Goal: Communication & Community: Answer question/provide support

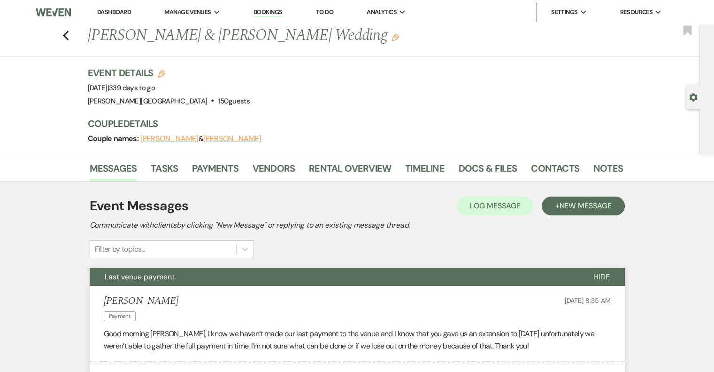
click at [116, 11] on link "Dashboard" at bounding box center [114, 12] width 34 height 8
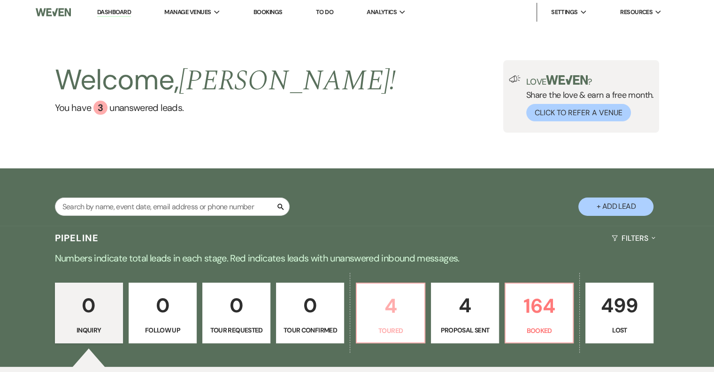
click at [413, 307] on p "4" at bounding box center [391, 305] width 56 height 31
select select "5"
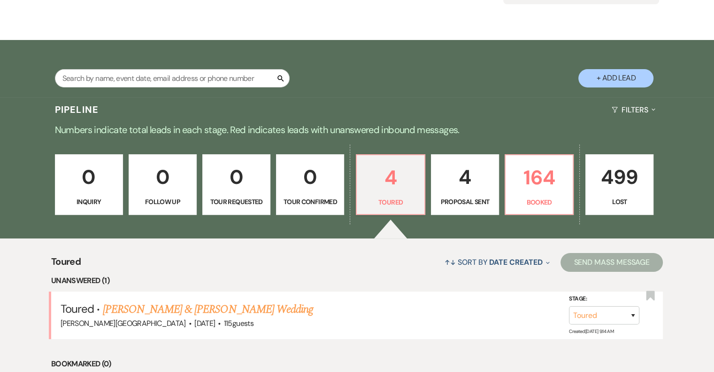
scroll to position [282, 0]
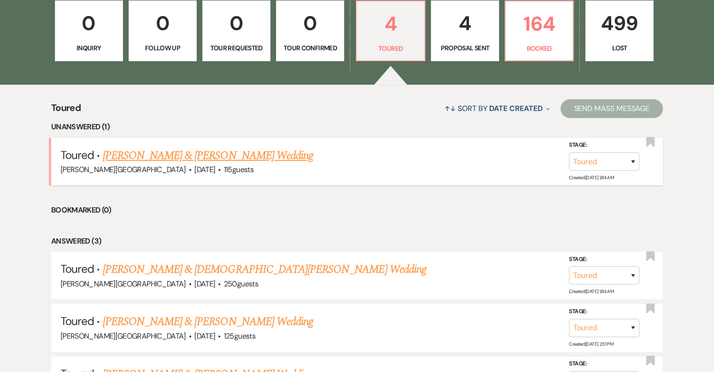
click at [216, 155] on link "[PERSON_NAME] & [PERSON_NAME] Wedding" at bounding box center [208, 155] width 210 height 17
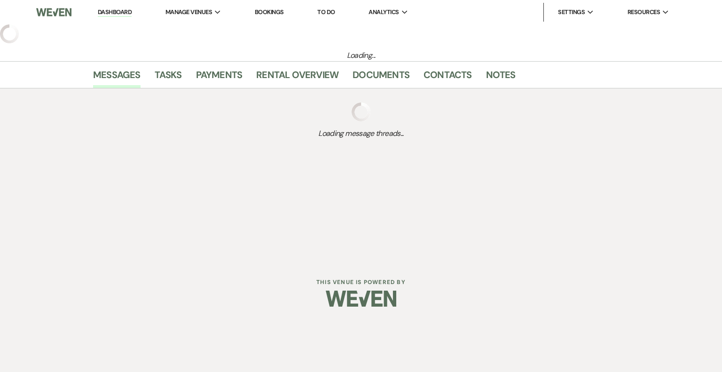
select select "5"
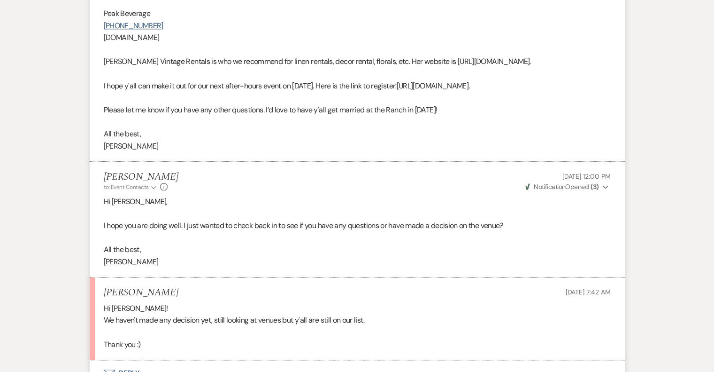
scroll to position [752, 0]
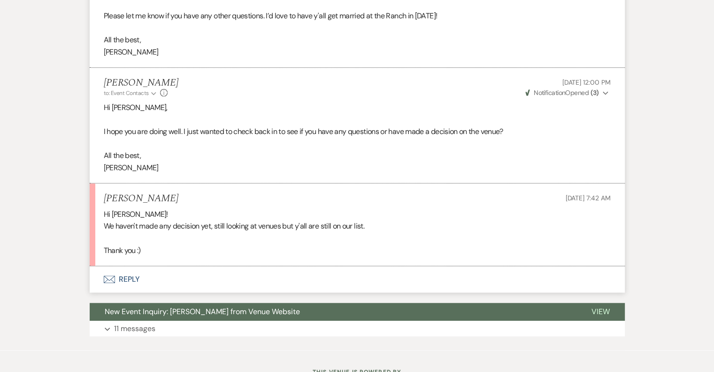
click at [124, 278] on button "Envelope Reply" at bounding box center [357, 279] width 535 height 26
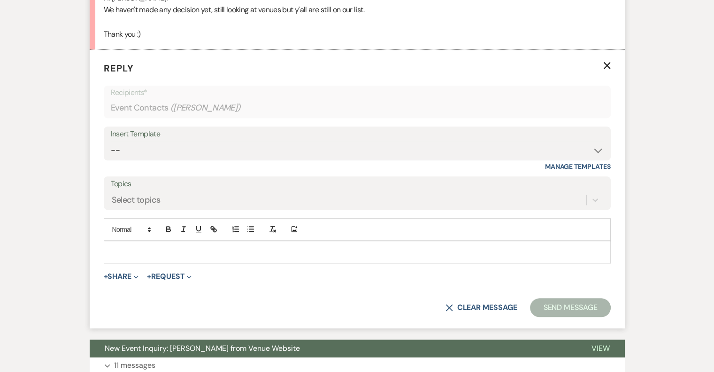
scroll to position [970, 0]
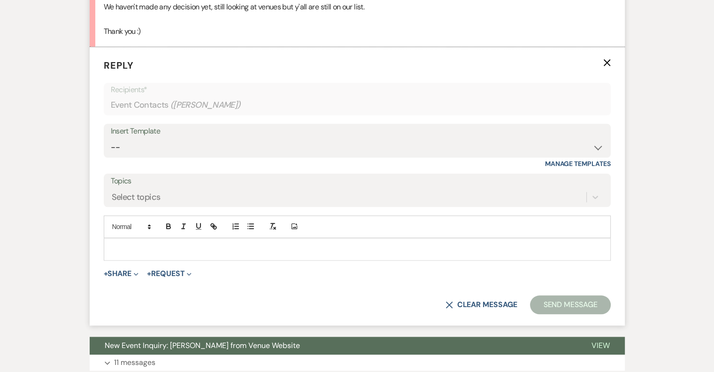
click at [142, 251] on p at bounding box center [357, 249] width 492 height 10
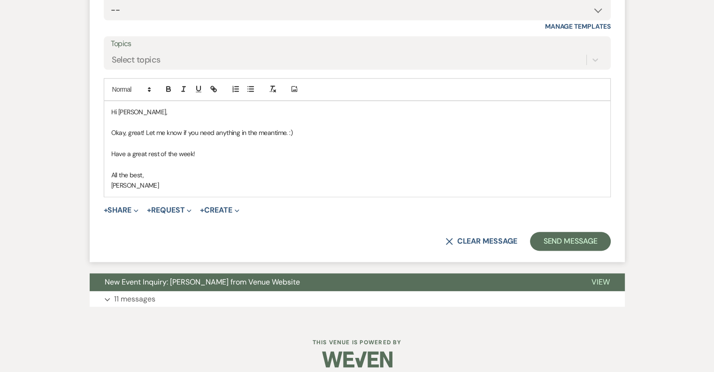
scroll to position [1116, 0]
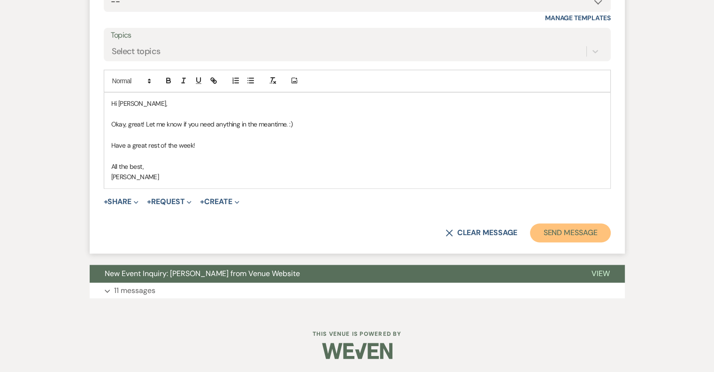
click at [549, 233] on button "Send Message" at bounding box center [570, 232] width 80 height 19
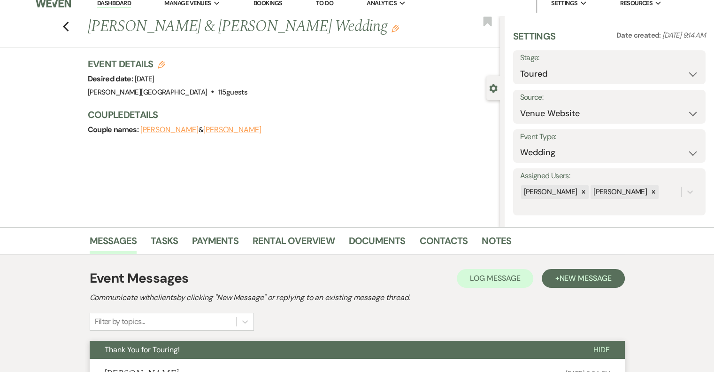
scroll to position [0, 0]
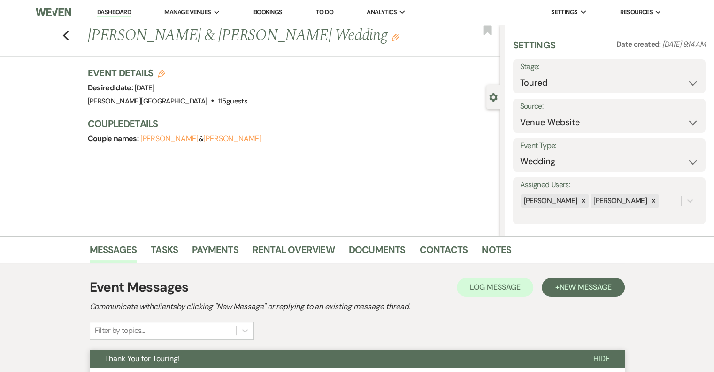
click at [112, 14] on link "Dashboard" at bounding box center [114, 12] width 34 height 9
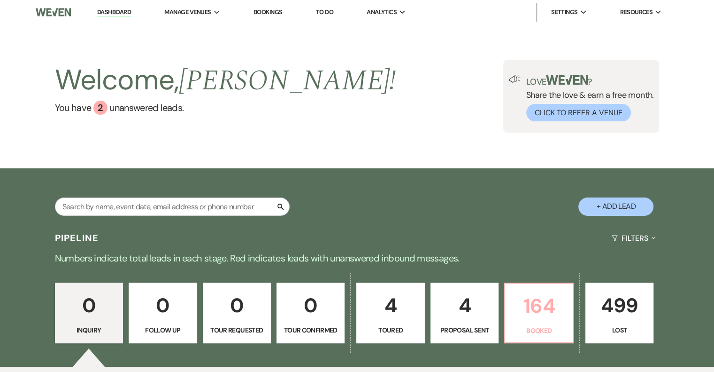
click at [552, 330] on p "Booked" at bounding box center [539, 330] width 56 height 10
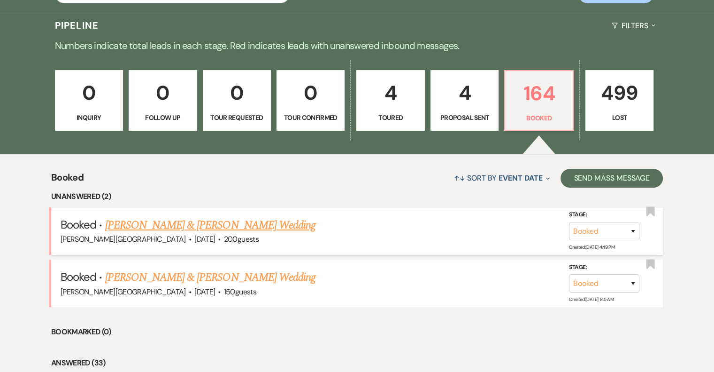
scroll to position [235, 0]
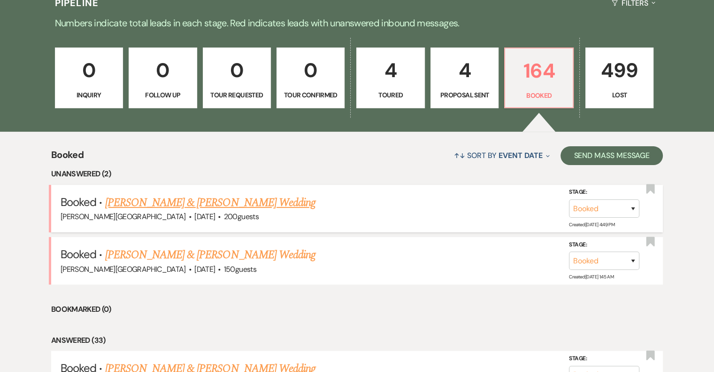
click at [225, 204] on link "[PERSON_NAME] & [PERSON_NAME] Wedding" at bounding box center [210, 202] width 210 height 17
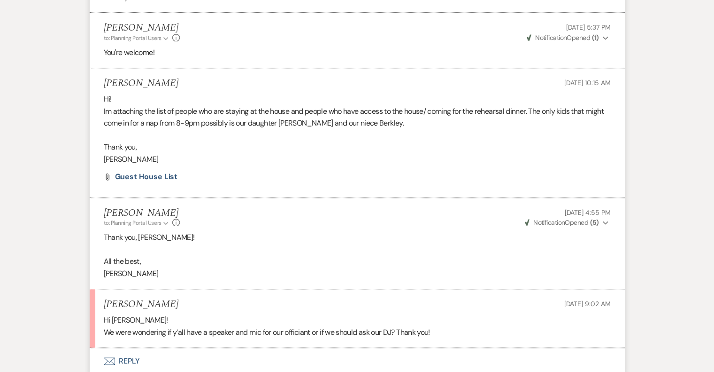
scroll to position [846, 0]
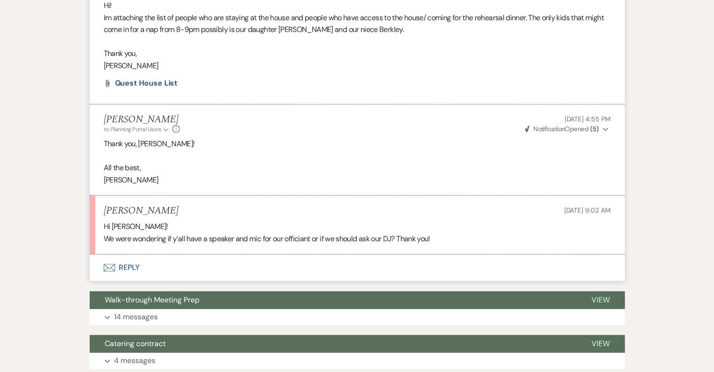
click at [126, 265] on button "Envelope Reply" at bounding box center [357, 267] width 535 height 26
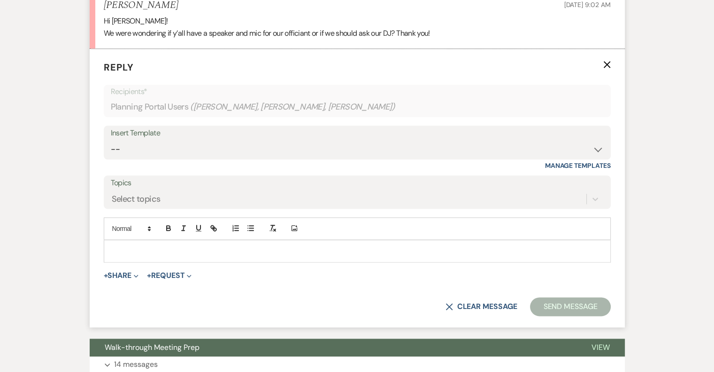
scroll to position [1052, 0]
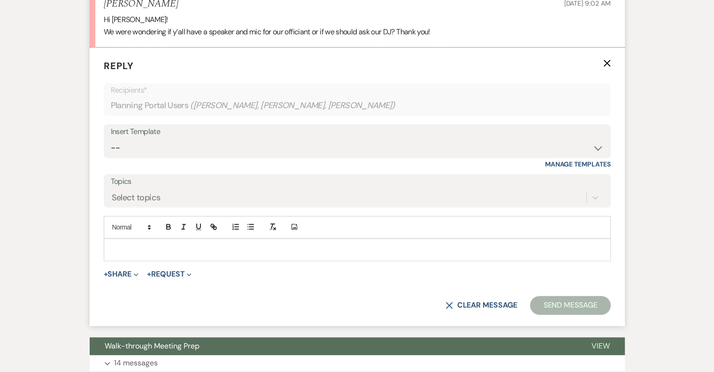
click at [125, 251] on p at bounding box center [357, 249] width 492 height 10
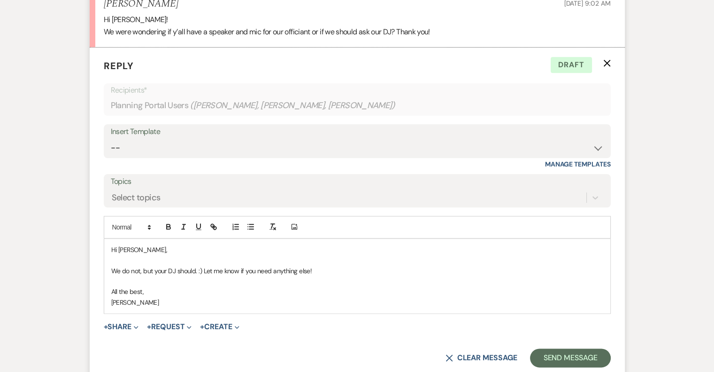
click at [195, 270] on p "We do not, but your DJ should. :) Let me know if you need anything else!" at bounding box center [357, 270] width 492 height 10
click at [574, 359] on button "Send Message" at bounding box center [570, 357] width 80 height 19
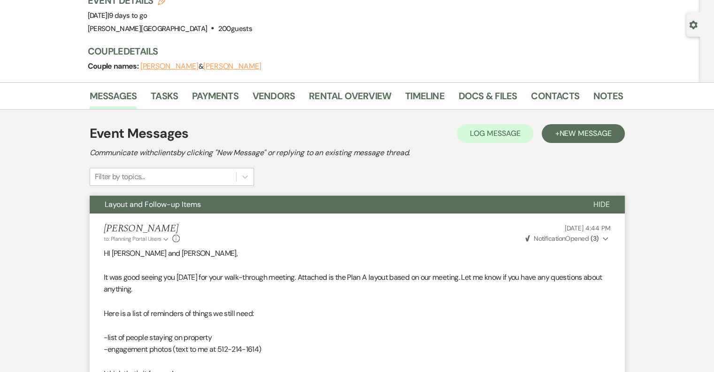
scroll to position [0, 0]
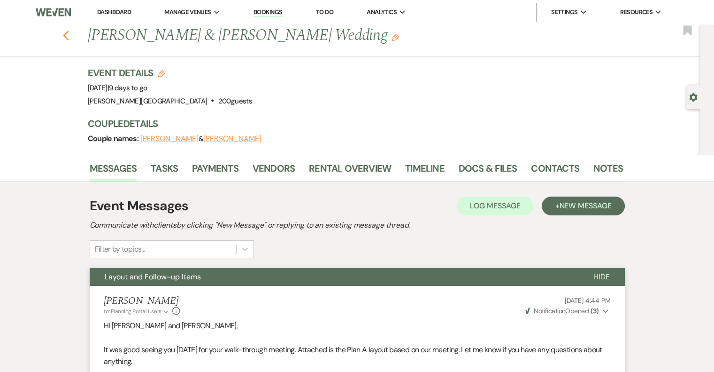
click at [69, 32] on icon "Previous" at bounding box center [65, 35] width 7 height 11
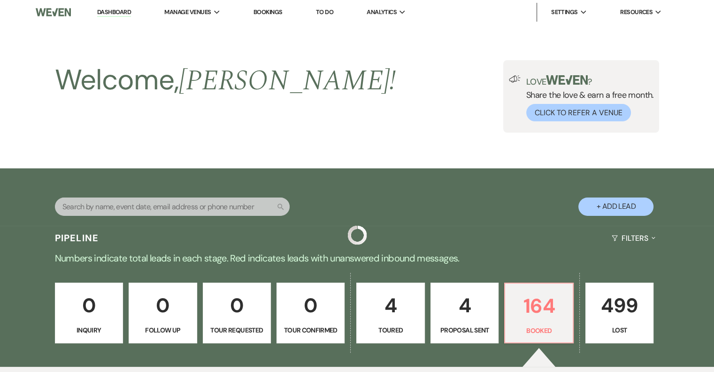
scroll to position [235, 0]
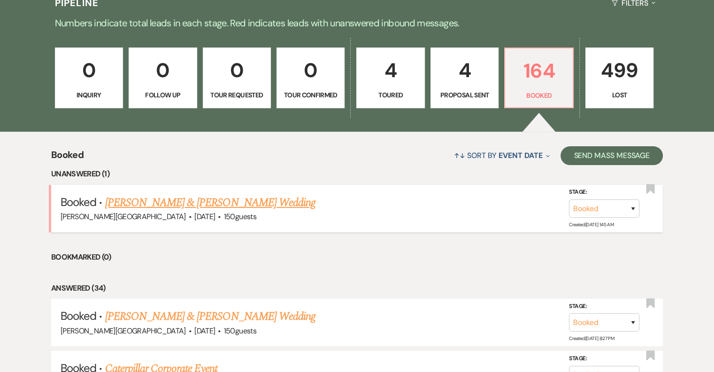
click at [252, 201] on link "[PERSON_NAME] & [PERSON_NAME] Wedding" at bounding box center [210, 202] width 210 height 17
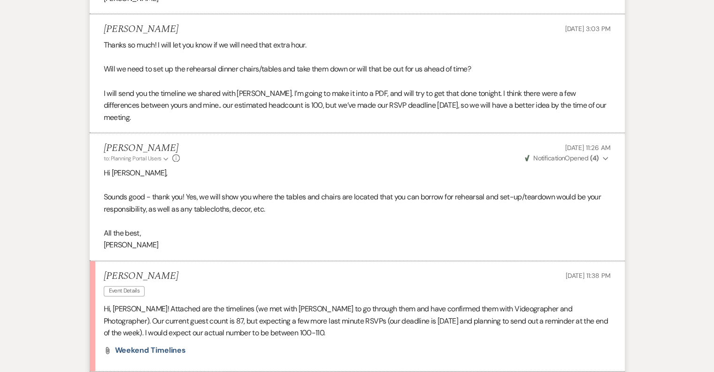
scroll to position [1174, 0]
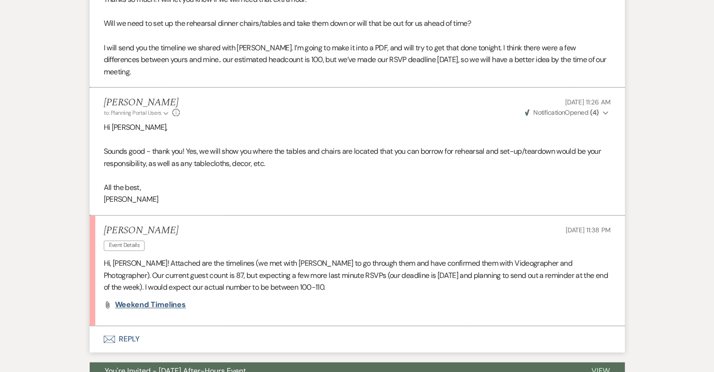
click at [163, 303] on span "Weekend Timelines" at bounding box center [150, 304] width 71 height 10
